Goal: Task Accomplishment & Management: Manage account settings

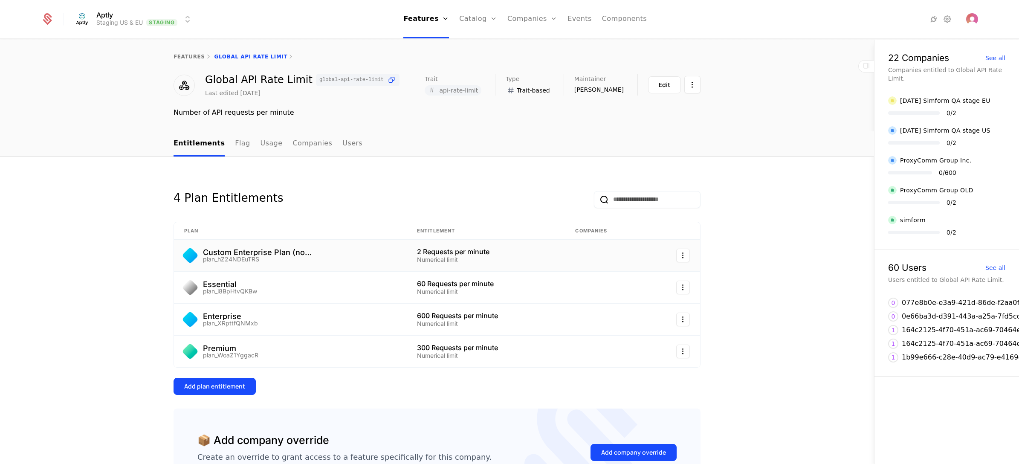
click at [676, 250] on html "Aptly Staging US & EU Staging Features Features Flags Catalog Plans Add Ons Cre…" at bounding box center [509, 232] width 1019 height 464
click at [636, 299] on div "Edit" at bounding box center [643, 297] width 65 height 12
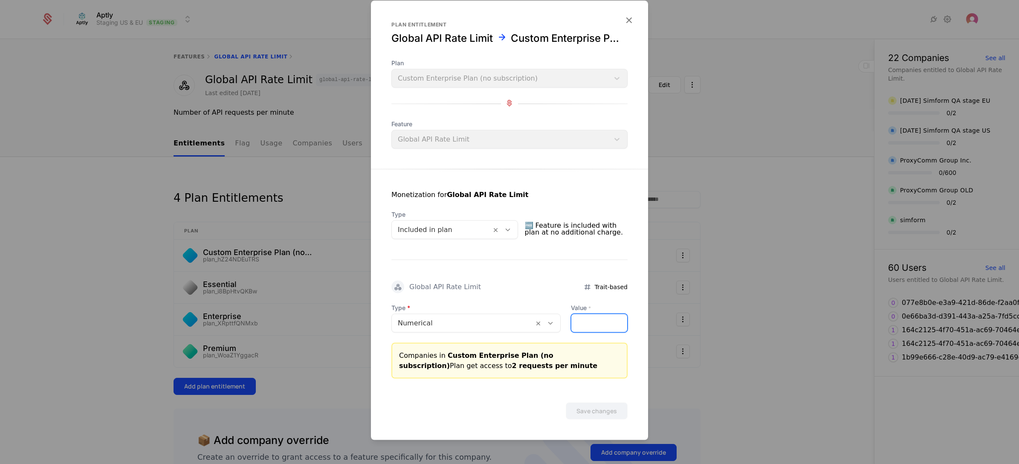
click at [572, 317] on input "*" at bounding box center [599, 323] width 56 height 18
type input "***"
click at [595, 410] on button "Save changes" at bounding box center [597, 410] width 62 height 17
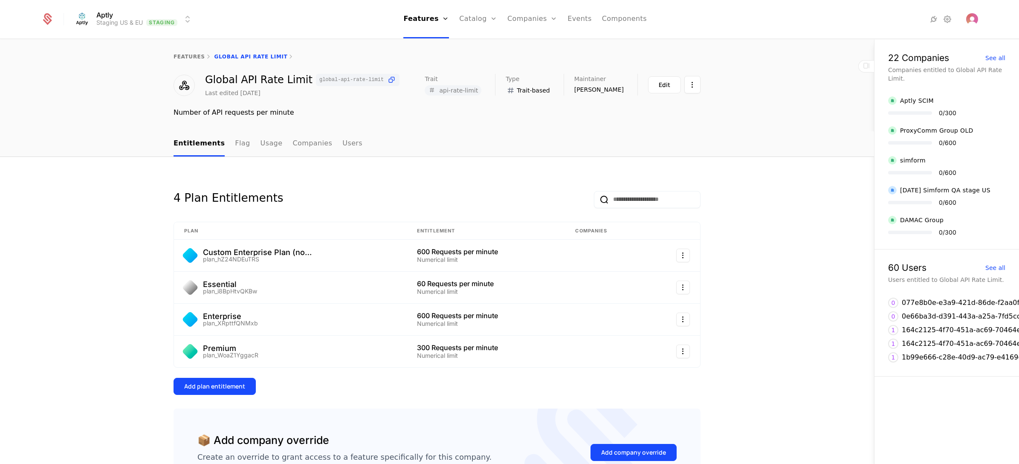
click at [63, 300] on div "4 Plan Entitlements Plan Entitlement Companies Custom Enterprise Plan (no subsc…" at bounding box center [437, 350] width 874 height 387
click at [164, 17] on html "Aptly Staging US & EU Staging Features Features Flags Catalog Plans Add Ons Cre…" at bounding box center [509, 232] width 1019 height 464
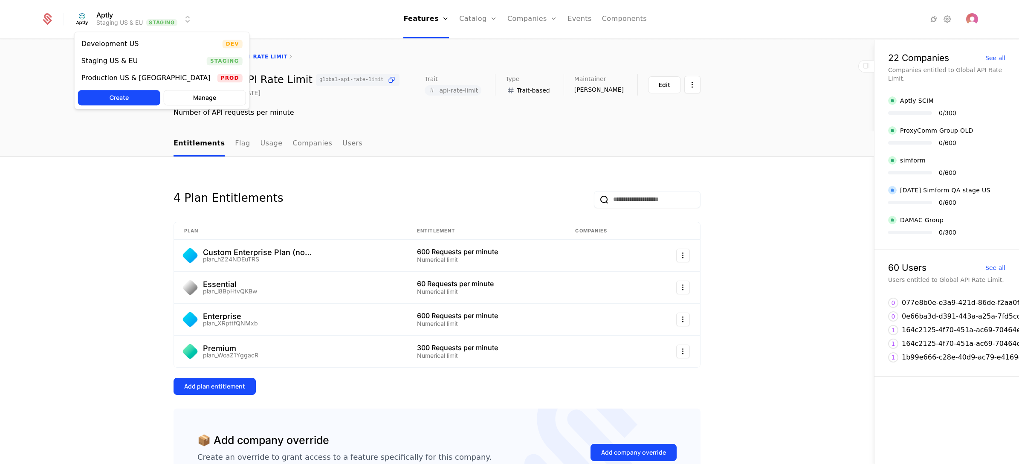
click at [145, 40] on div "Development US Dev" at bounding box center [162, 43] width 175 height 17
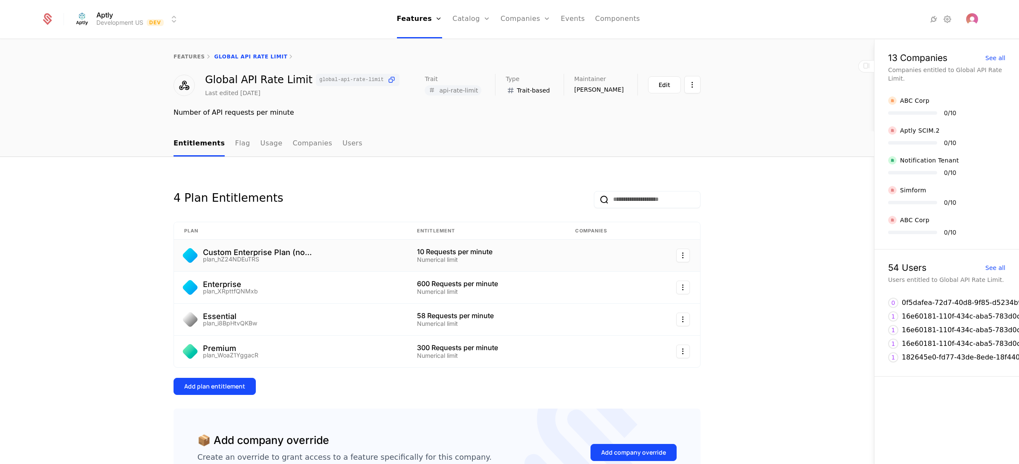
click at [680, 256] on html "Aptly Development US Dev Features Features Flags Catalog Plans Add Ons Credits …" at bounding box center [509, 232] width 1019 height 464
click at [619, 294] on div "Edit" at bounding box center [618, 297] width 15 height 12
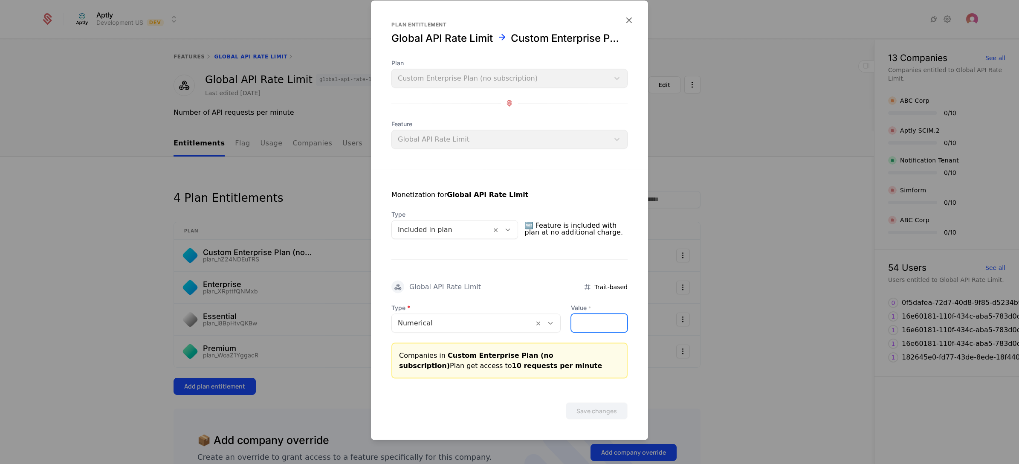
click at [571, 325] on input "**" at bounding box center [599, 323] width 56 height 18
type input "*"
click at [585, 415] on button "Save changes" at bounding box center [597, 410] width 62 height 17
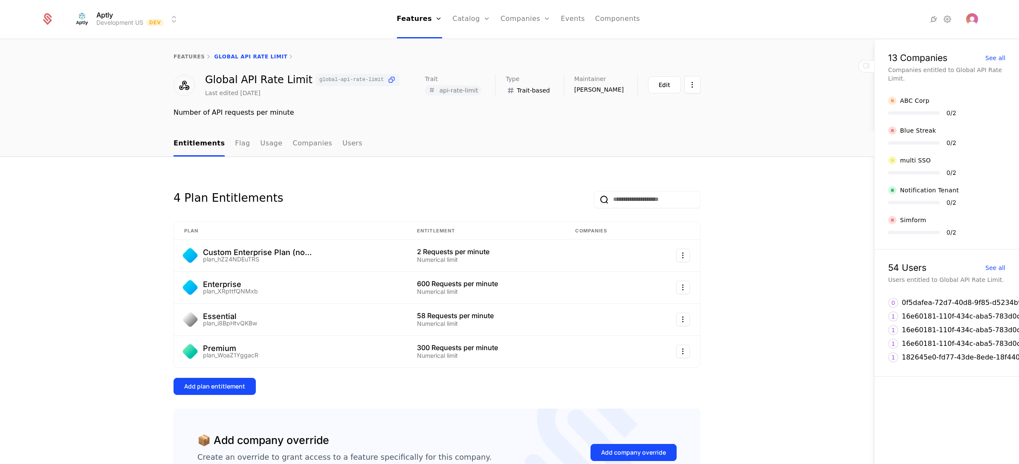
click at [103, 218] on div "4 Plan Entitlements Plan Entitlement Companies Custom Enterprise Plan (no subsc…" at bounding box center [437, 350] width 874 height 387
